Goal: Information Seeking & Learning: Understand process/instructions

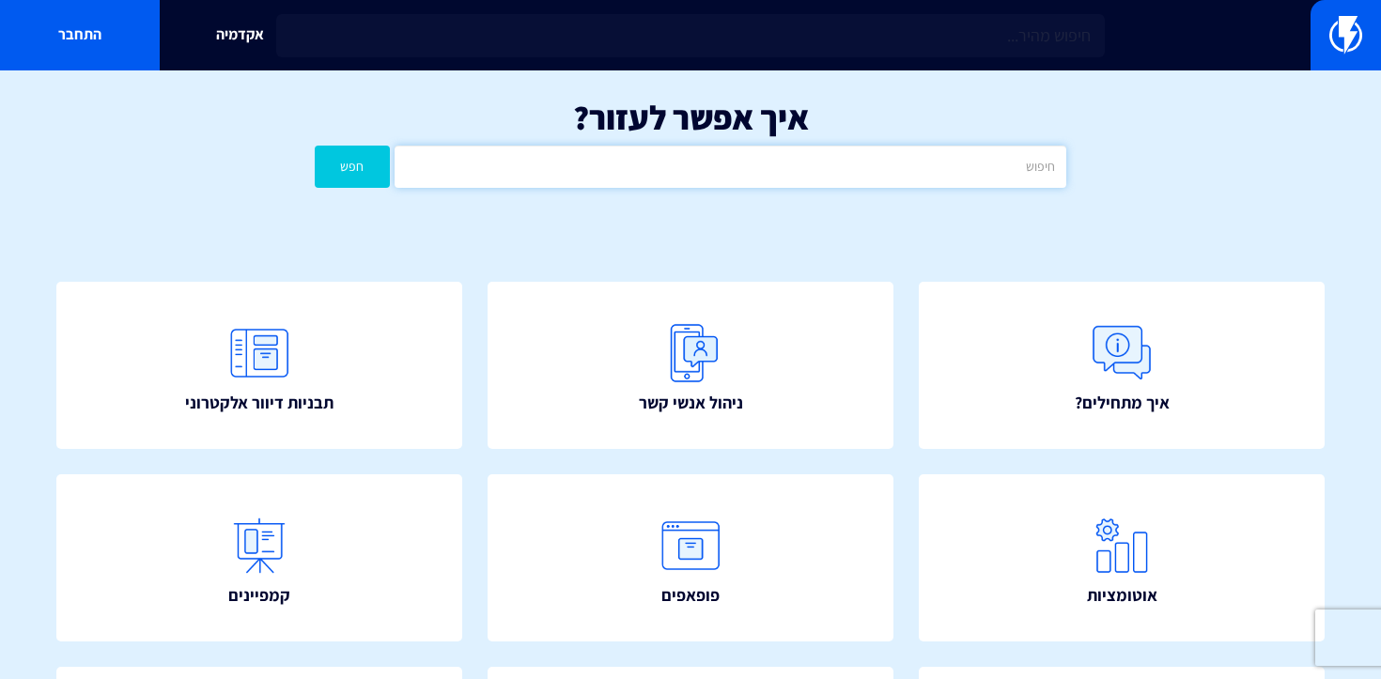
drag, startPoint x: 0, startPoint y: 0, endPoint x: 852, endPoint y: 163, distance: 867.7
click at [852, 163] on input "text" at bounding box center [731, 167] width 672 height 42
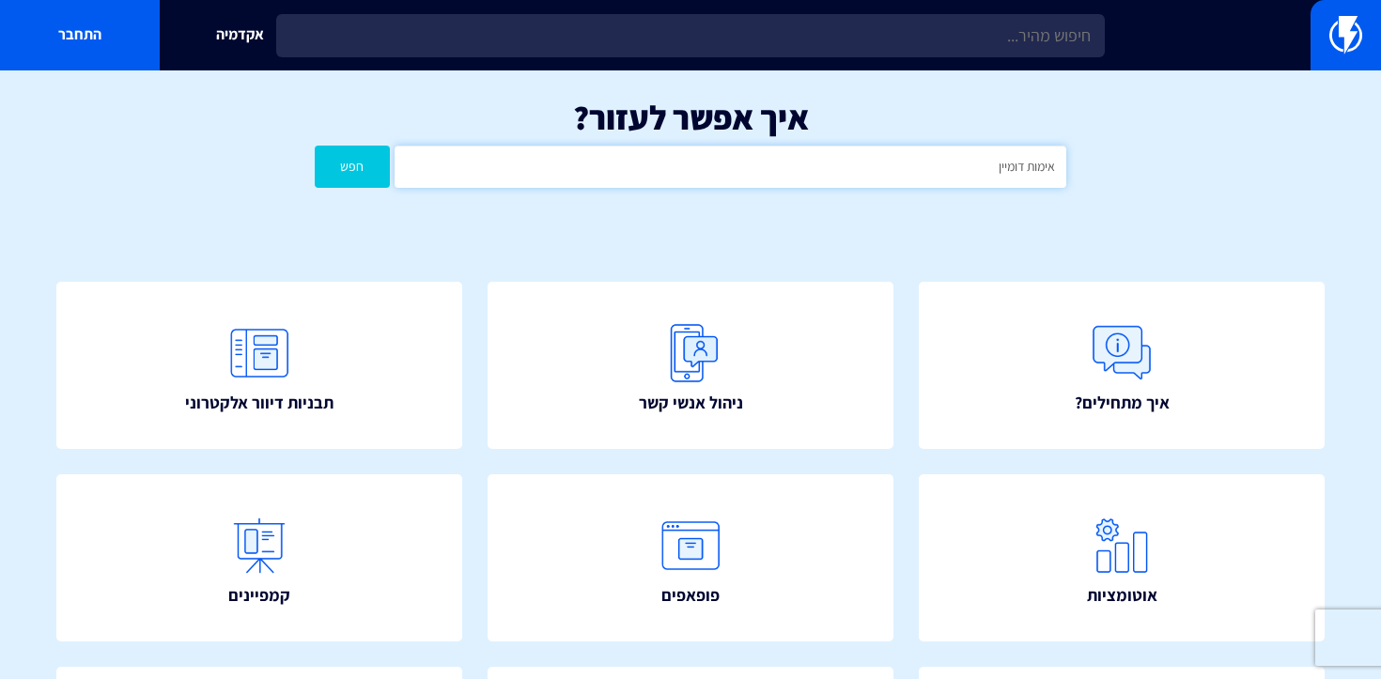
type input "אימות דומיין"
click at [315, 146] on button "חפש" at bounding box center [352, 167] width 75 height 42
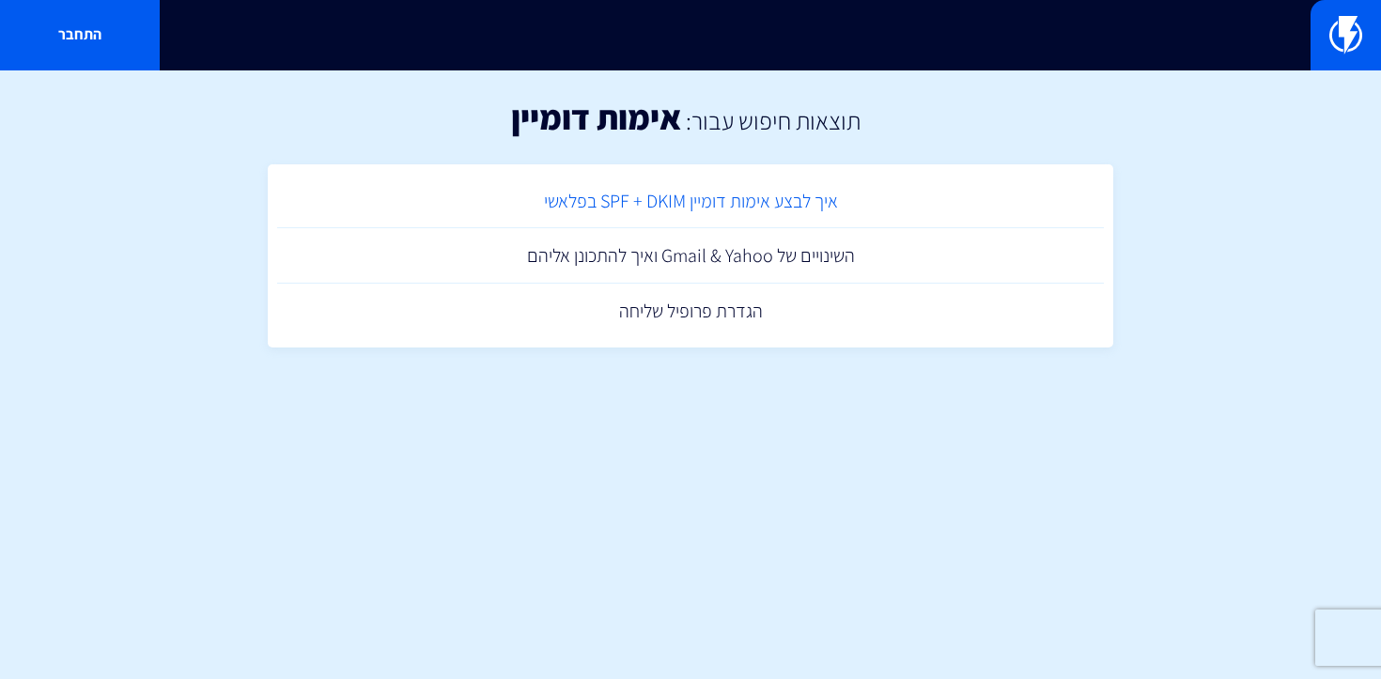
click at [755, 190] on link "איך לבצע אימות דומיין SPF + DKIM בפלאשי" at bounding box center [690, 201] width 827 height 55
